Goal: Information Seeking & Learning: Check status

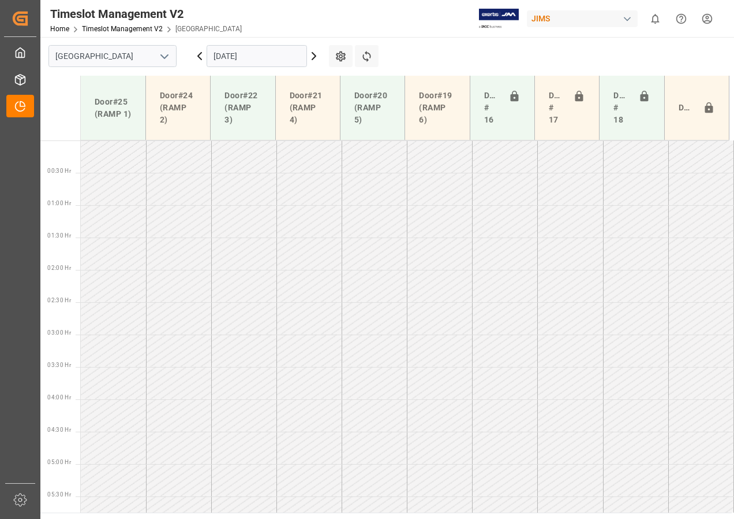
scroll to position [1051, 0]
click at [197, 58] on icon at bounding box center [200, 56] width 14 height 14
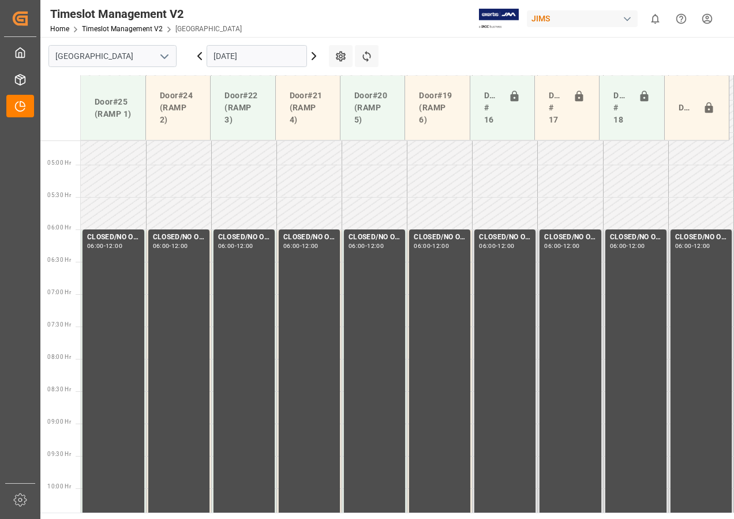
scroll to position [296, 0]
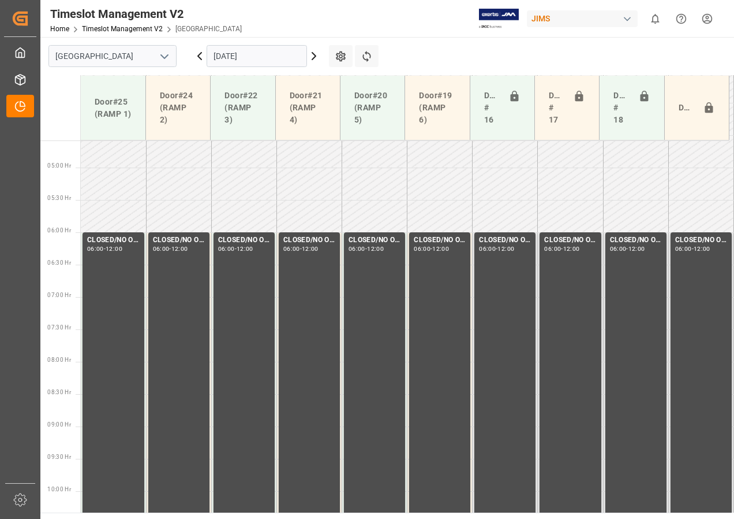
click at [312, 57] on icon at bounding box center [314, 56] width 14 height 14
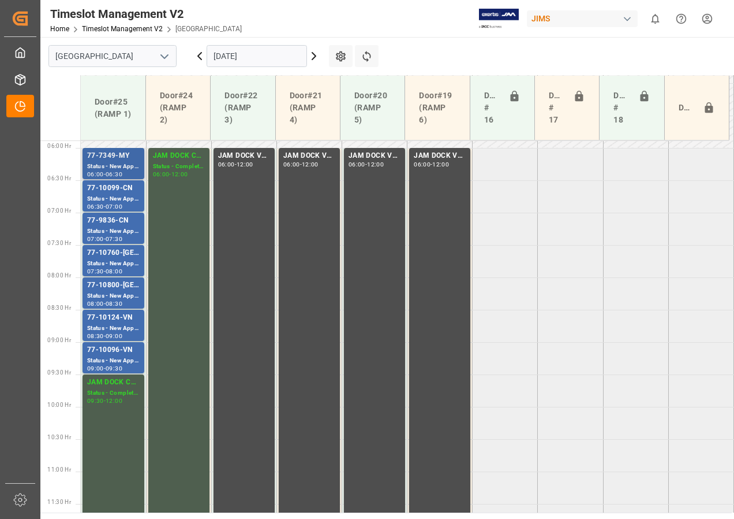
scroll to position [354, 0]
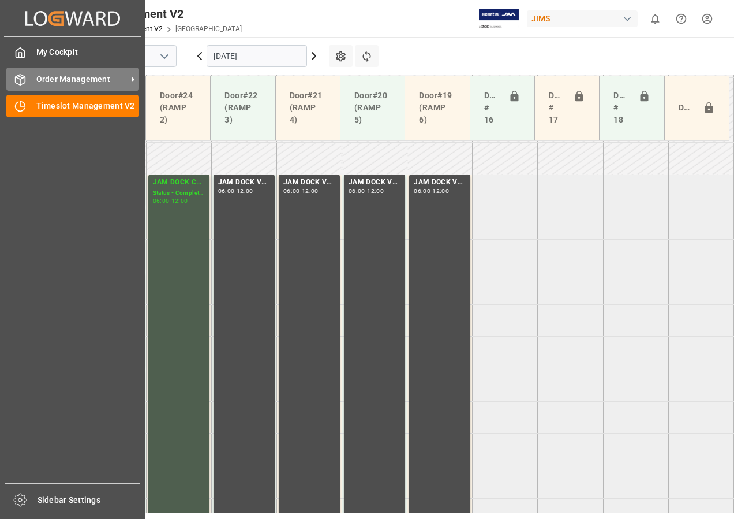
click at [74, 79] on span "Order Management" at bounding box center [81, 79] width 91 height 12
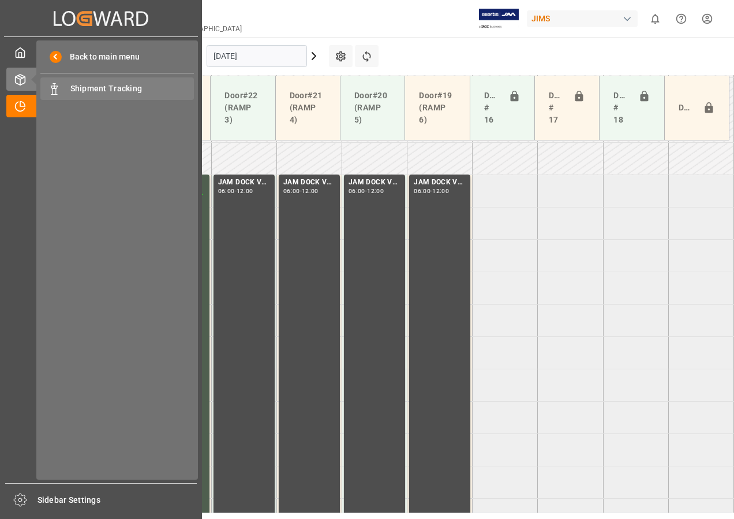
click at [92, 86] on span "Shipment Tracking" at bounding box center [132, 89] width 124 height 12
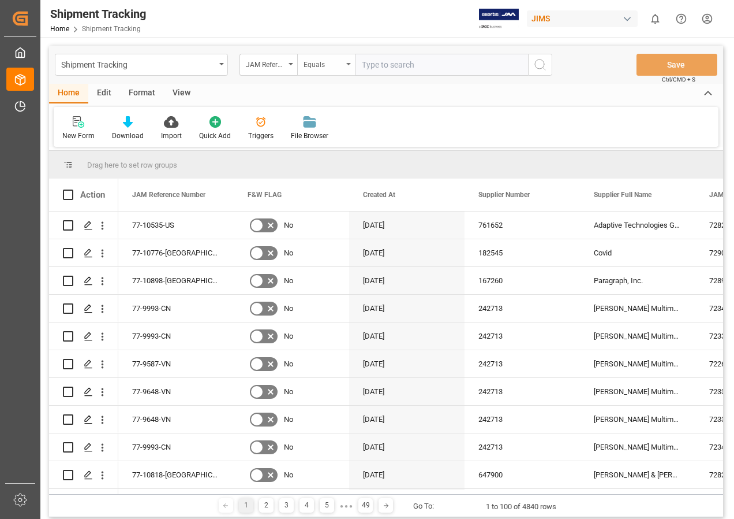
click at [347, 65] on icon "open menu" at bounding box center [348, 64] width 5 height 2
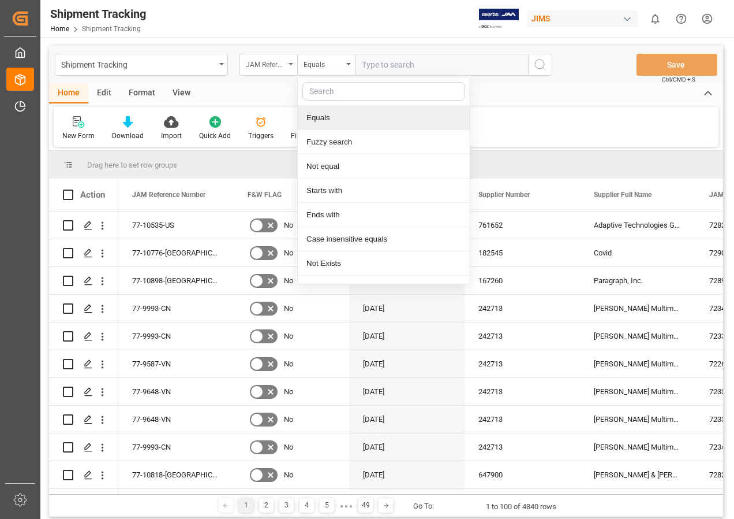
click at [275, 61] on div "JAM Reference Number" at bounding box center [265, 63] width 39 height 13
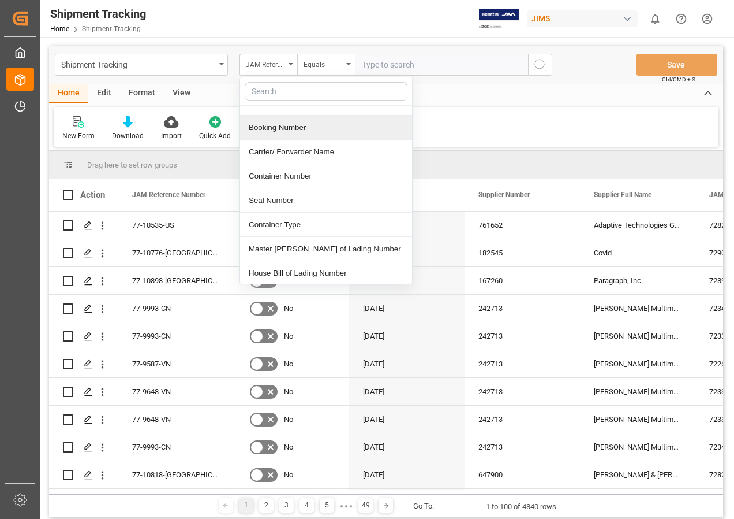
scroll to position [462, 0]
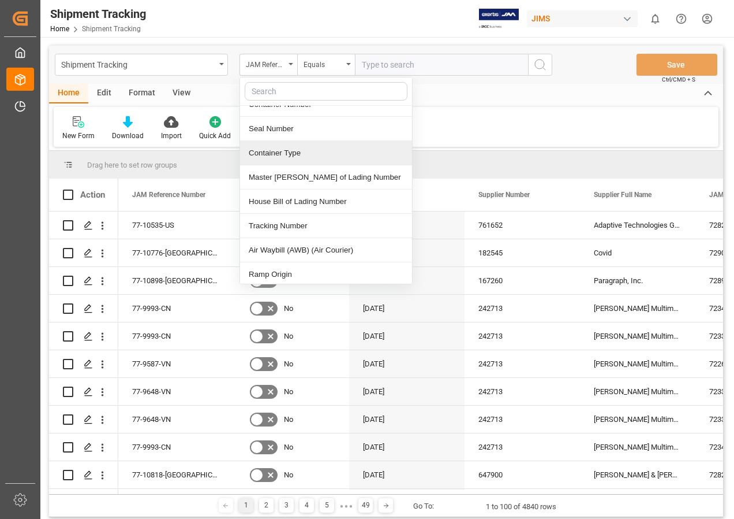
click at [276, 141] on div "Container Type" at bounding box center [326, 153] width 172 height 24
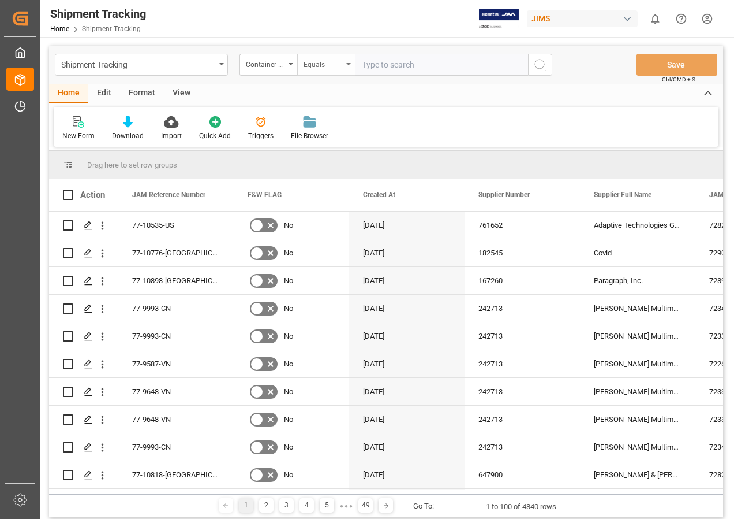
click at [348, 62] on div "Equals" at bounding box center [326, 65] width 58 height 22
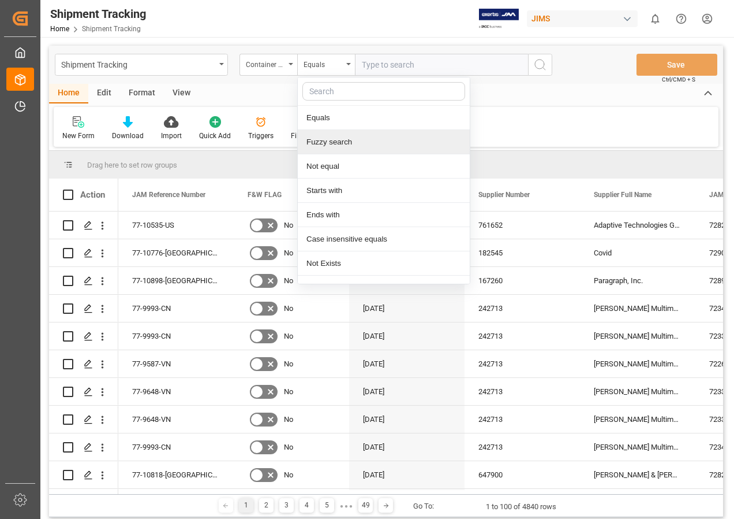
click at [327, 139] on div "Fuzzy search" at bounding box center [384, 142] width 172 height 24
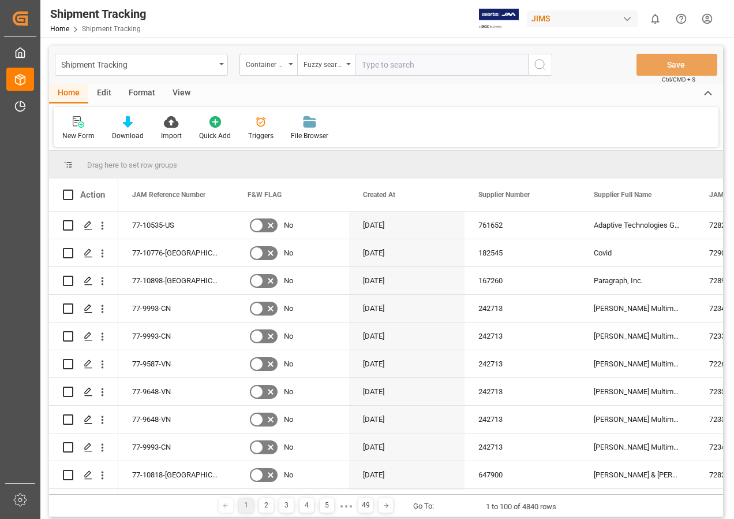
click at [405, 69] on input "text" at bounding box center [441, 65] width 173 height 22
type input "egsu3774521"
click at [538, 66] on icon "search button" at bounding box center [541, 65] width 14 height 14
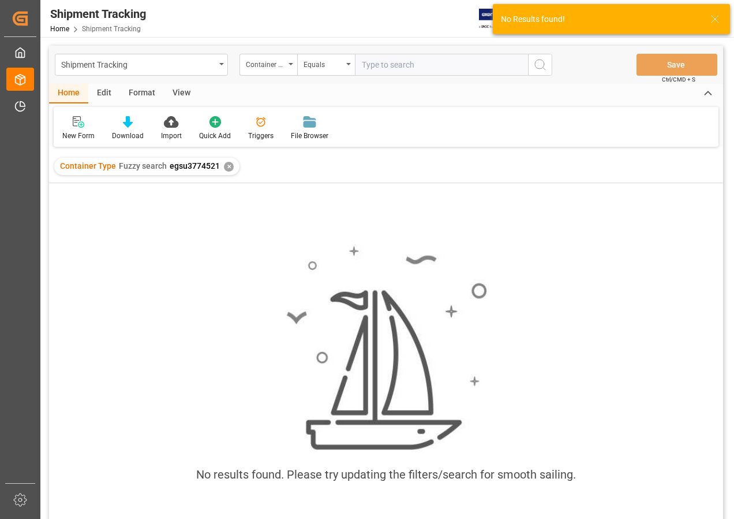
click at [229, 166] on div "✕" at bounding box center [229, 167] width 10 height 10
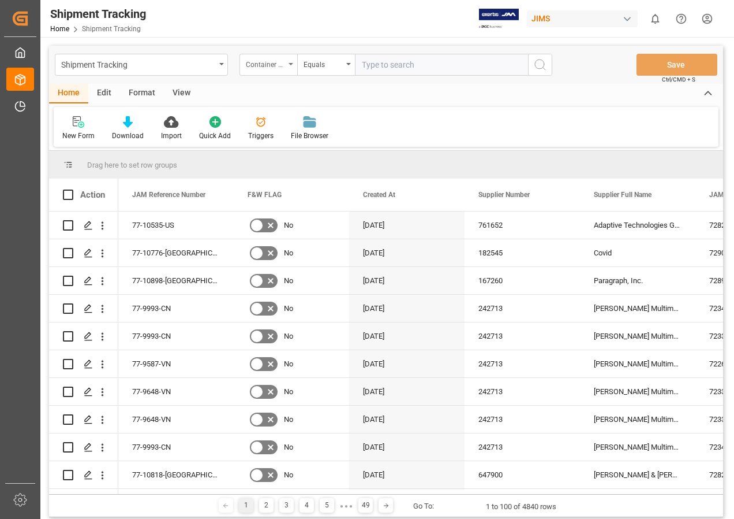
click at [289, 65] on icon "open menu" at bounding box center [291, 64] width 5 height 2
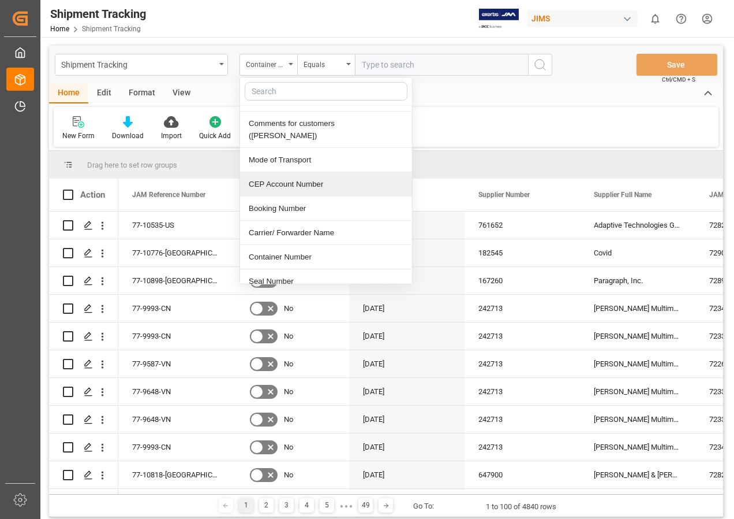
scroll to position [346, 0]
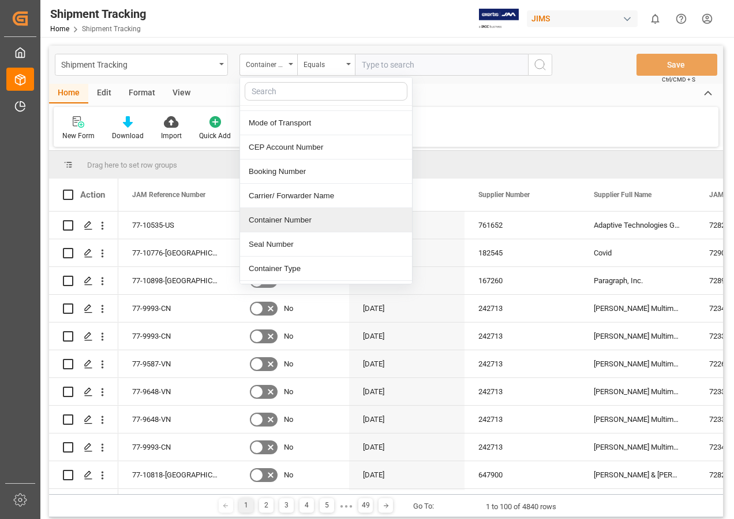
click at [303, 208] on div "Container Number" at bounding box center [326, 220] width 172 height 24
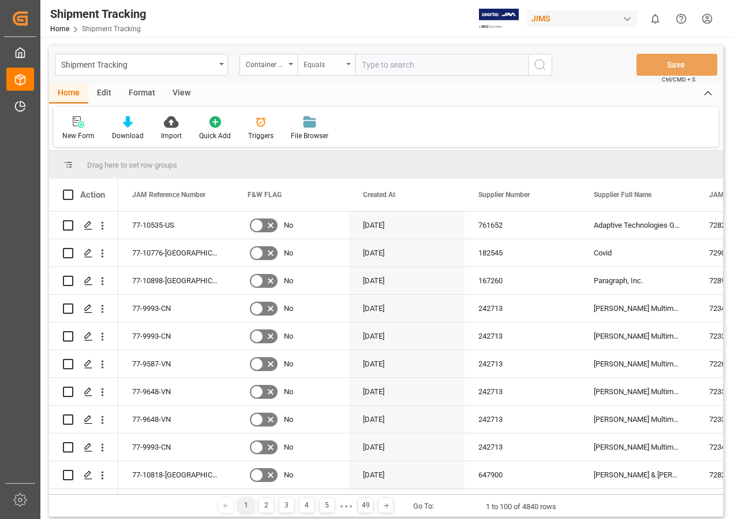
click at [348, 63] on icon "open menu" at bounding box center [348, 64] width 5 height 2
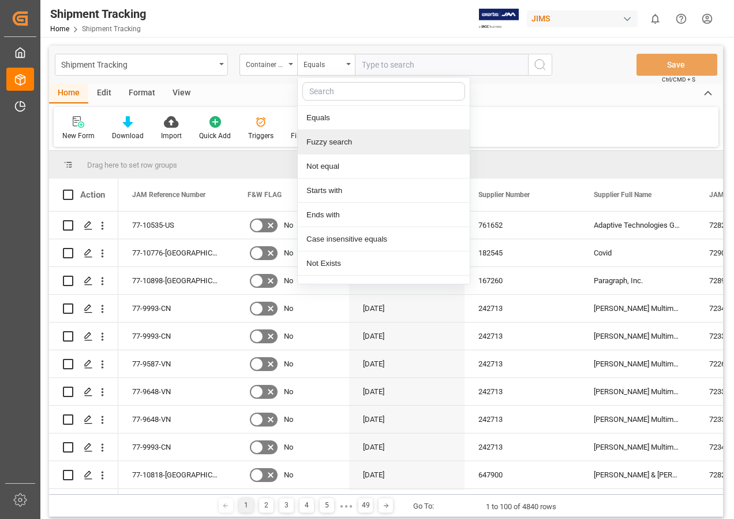
click at [325, 141] on div "Fuzzy search" at bounding box center [384, 142] width 172 height 24
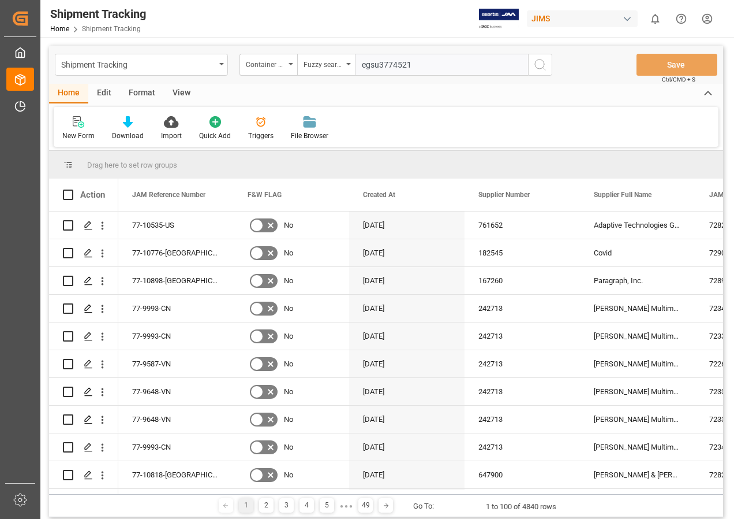
type input "egsu3774521"
click at [542, 66] on icon "search button" at bounding box center [541, 65] width 14 height 14
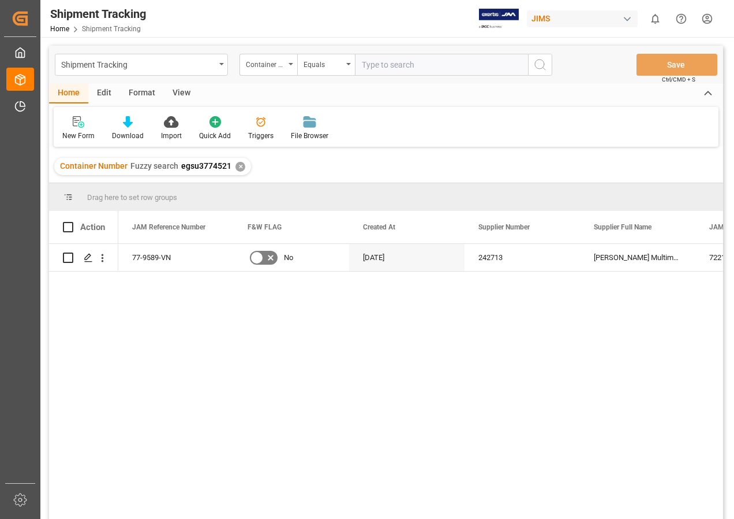
click at [183, 90] on div "View" at bounding box center [181, 94] width 35 height 20
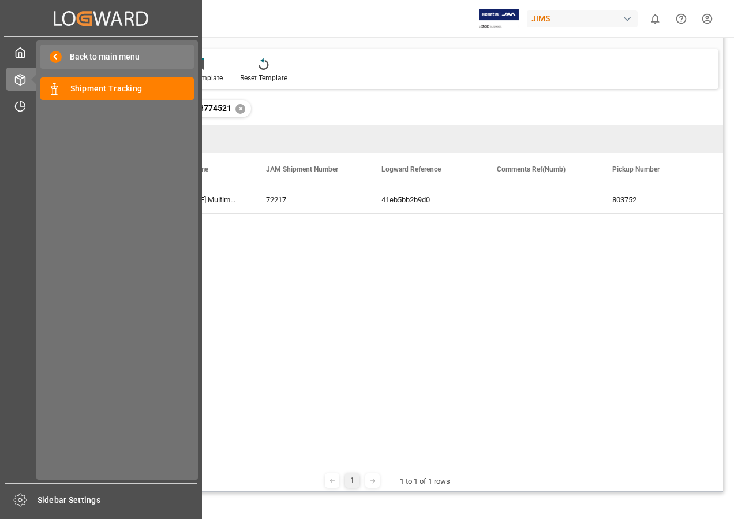
click at [109, 59] on span "Back to main menu" at bounding box center [101, 57] width 78 height 12
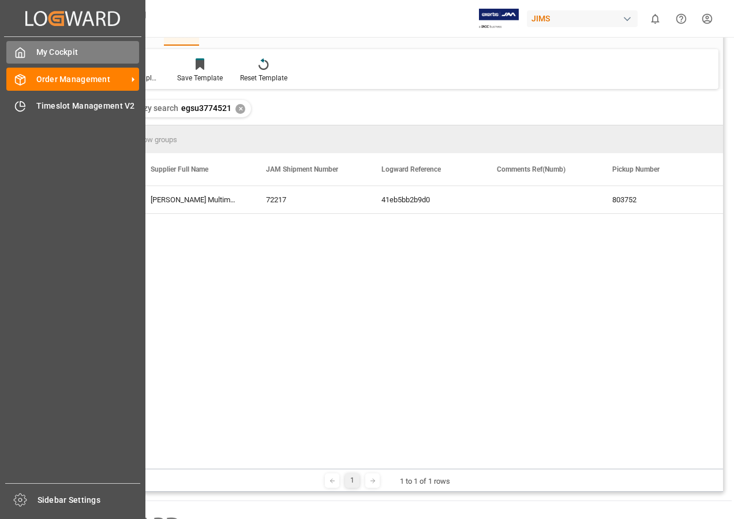
click at [84, 54] on span "My Cockpit" at bounding box center [87, 52] width 103 height 12
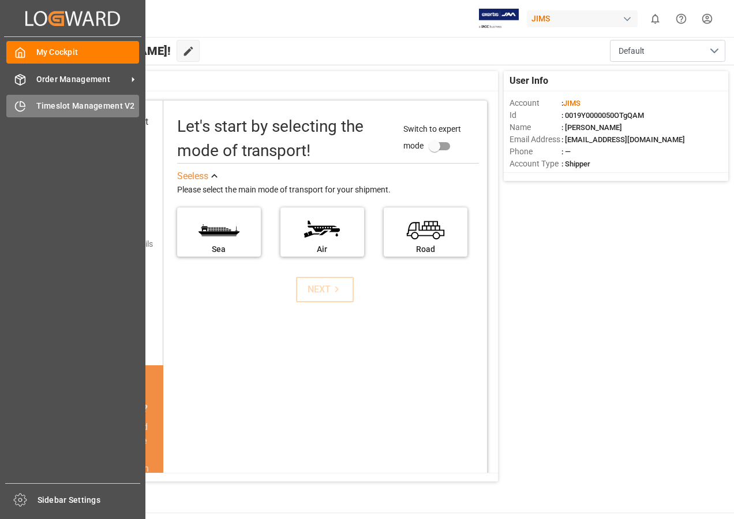
click at [70, 103] on span "Timeslot Management V2" at bounding box center [87, 106] width 103 height 12
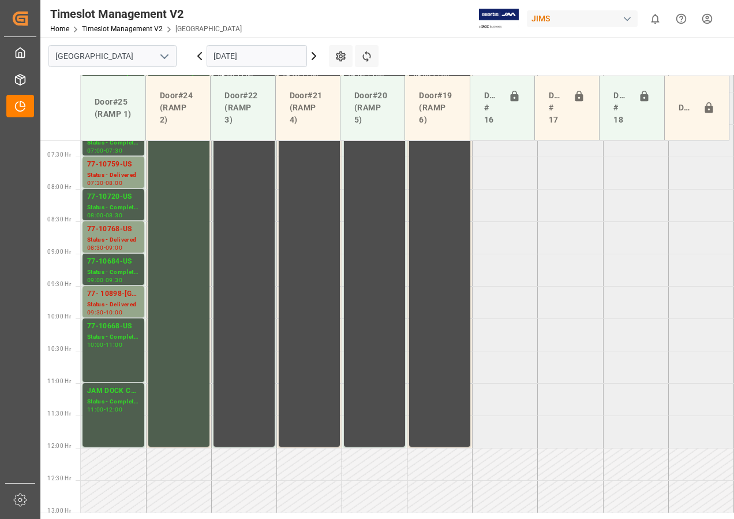
scroll to position [469, 0]
click at [315, 55] on icon at bounding box center [313, 56] width 3 height 7
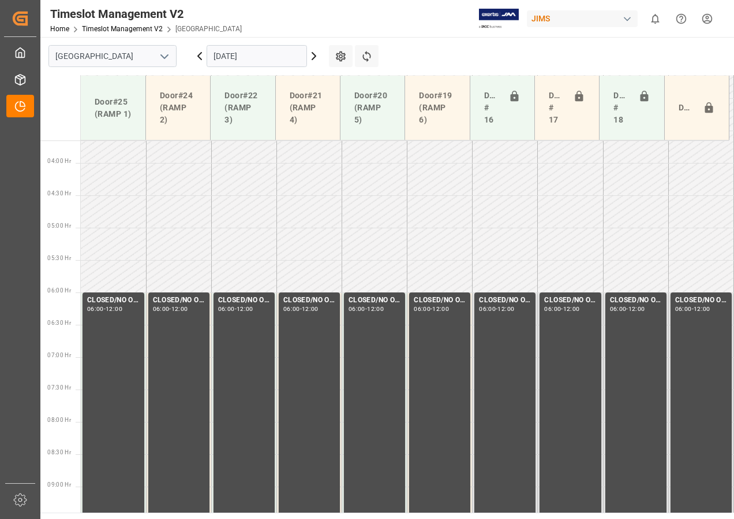
scroll to position [296, 0]
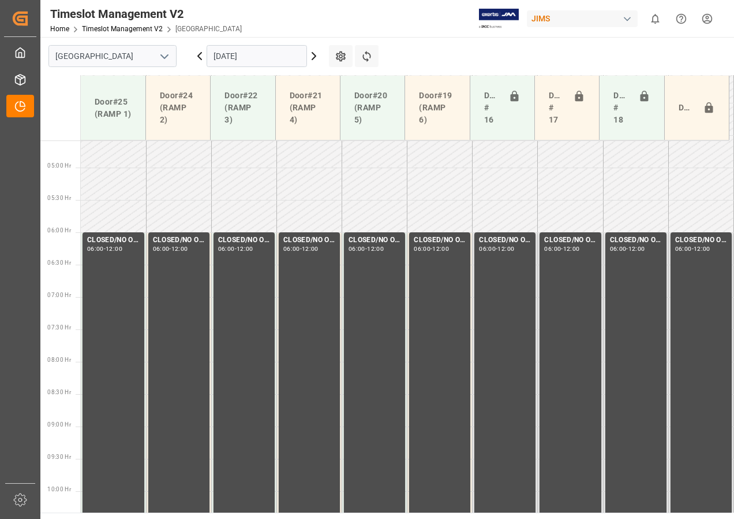
click at [313, 56] on icon at bounding box center [314, 56] width 14 height 14
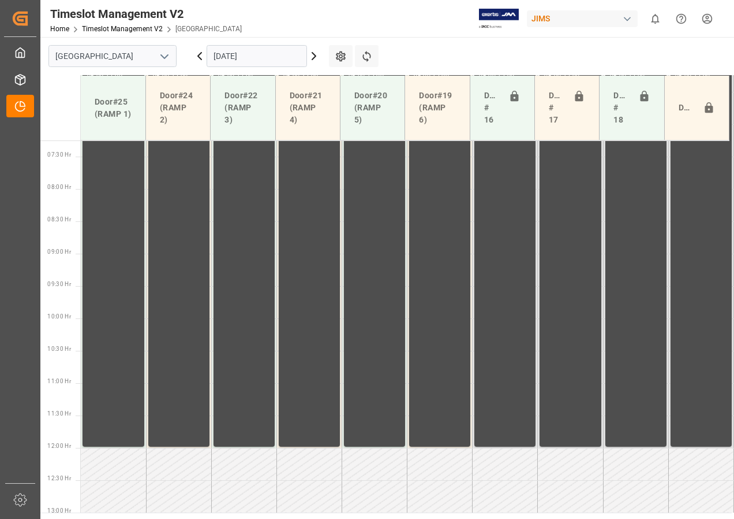
scroll to position [469, 0]
click at [313, 56] on icon at bounding box center [314, 56] width 14 height 14
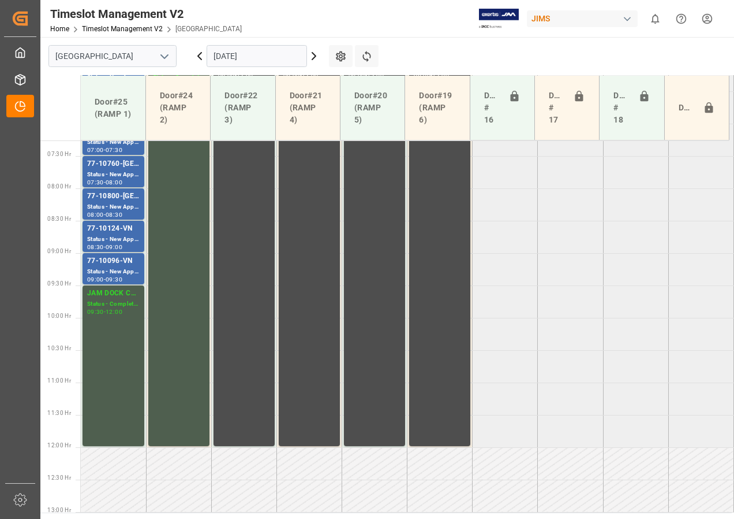
click at [313, 56] on icon at bounding box center [314, 56] width 14 height 14
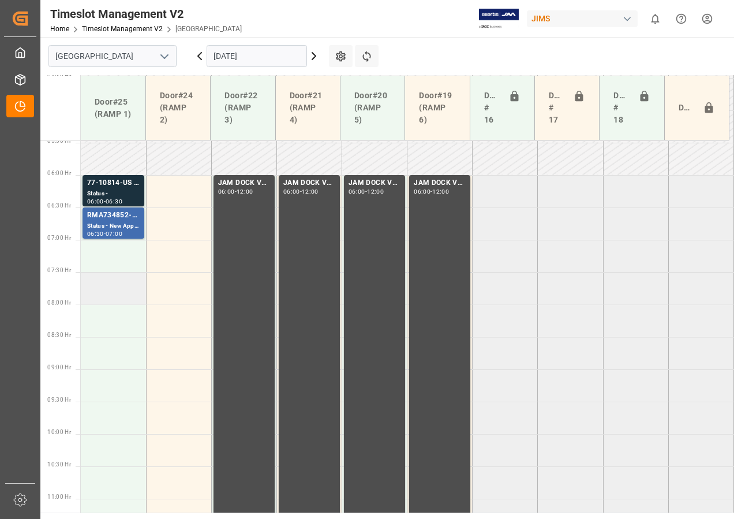
scroll to position [354, 0]
click at [118, 196] on div "Status -" at bounding box center [113, 193] width 53 height 10
click at [134, 221] on div "Status - New Appointment" at bounding box center [113, 226] width 53 height 10
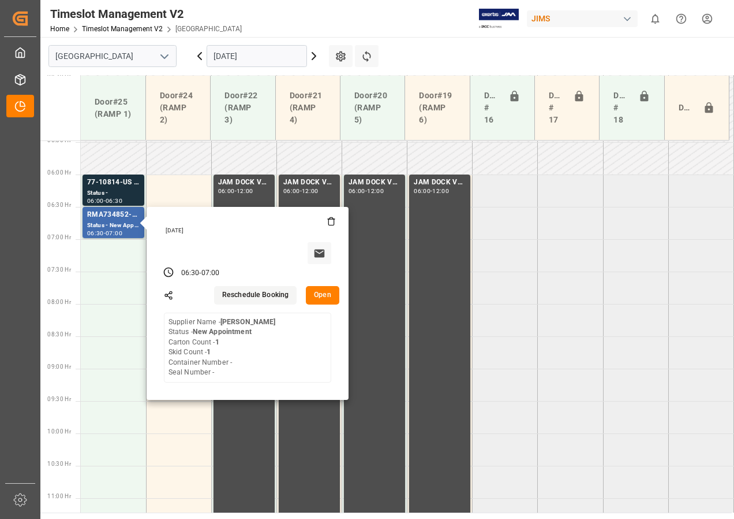
click at [218, 55] on input "[DATE]" at bounding box center [257, 56] width 100 height 22
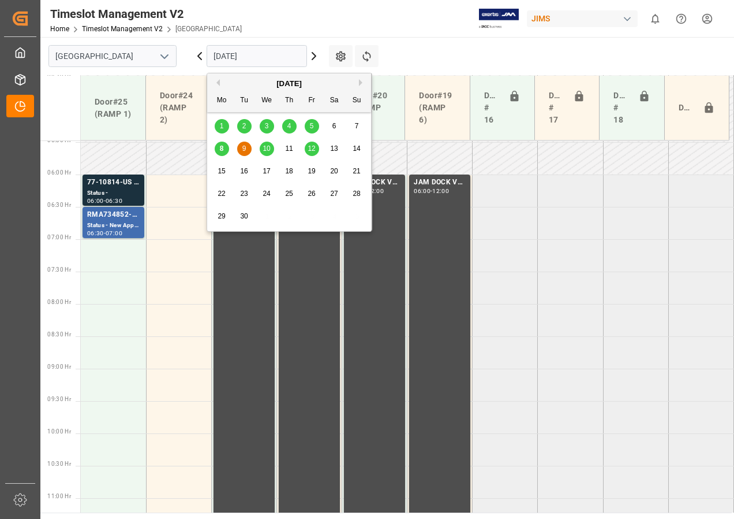
click at [314, 148] on span "12" at bounding box center [312, 148] width 8 height 8
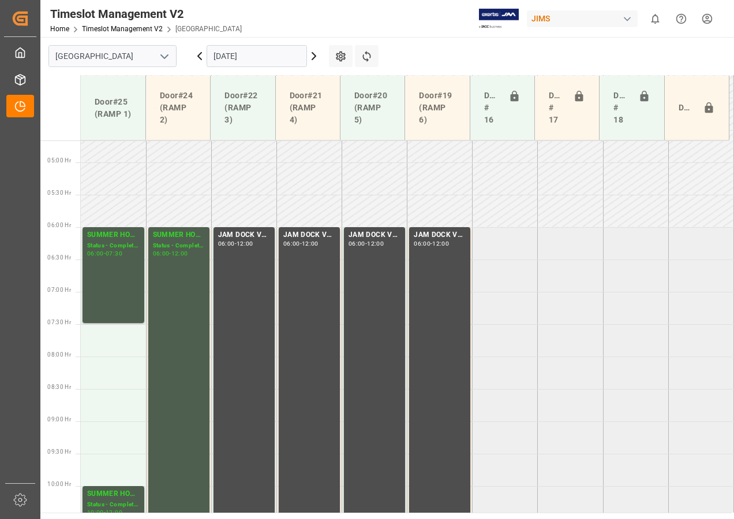
scroll to position [296, 0]
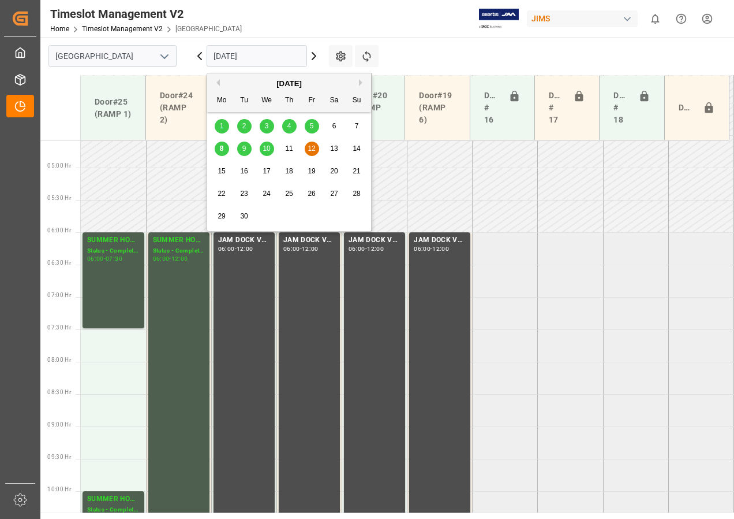
click at [244, 58] on input "[DATE]" at bounding box center [257, 56] width 100 height 22
click at [222, 146] on span "8" at bounding box center [222, 148] width 4 height 8
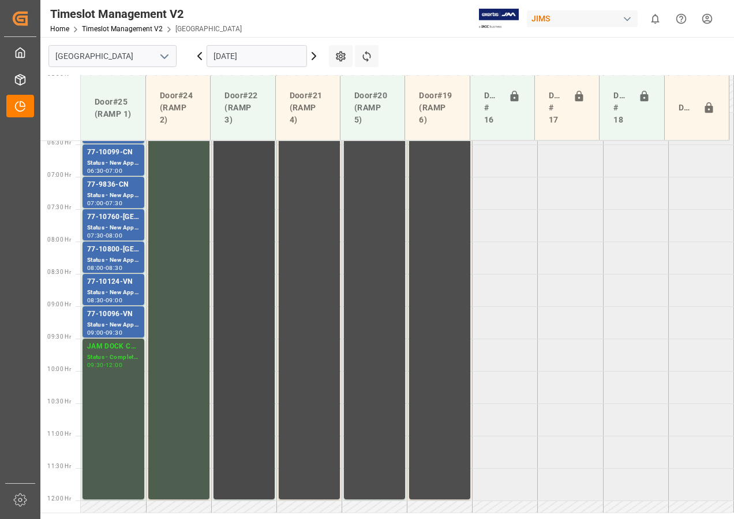
scroll to position [354, 0]
